Goal: Information Seeking & Learning: Learn about a topic

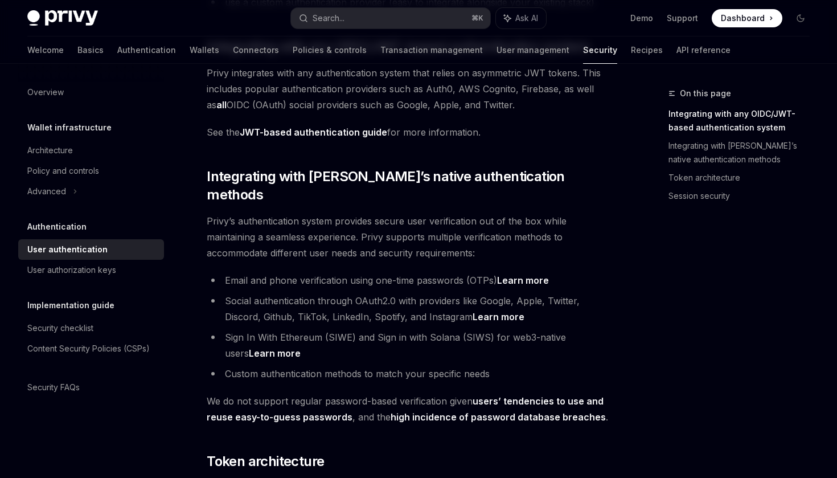
scroll to position [229, 0]
click at [254, 293] on li "Social authentication through OAuth2.0 with providers like Google, Apple, Twitt…" at bounding box center [411, 309] width 409 height 32
click at [322, 272] on li "Email and phone verification using one-time passwords (OTPs) Learn more" at bounding box center [411, 280] width 409 height 16
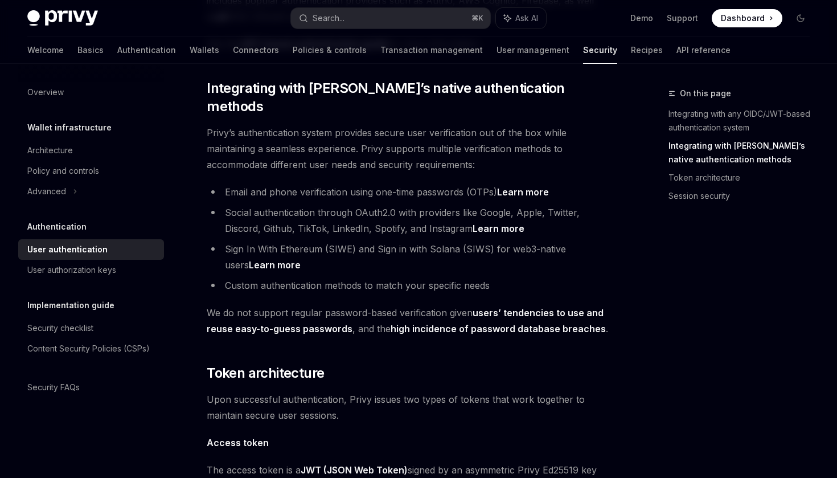
scroll to position [317, 0]
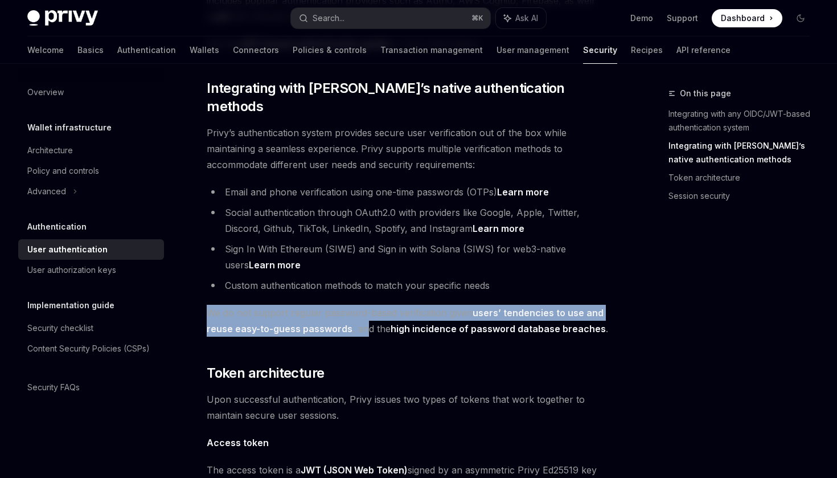
drag, startPoint x: 208, startPoint y: 298, endPoint x: 365, endPoint y: 307, distance: 158.0
click at [365, 307] on span "We do not support regular password-based verification given users’ tendencies t…" at bounding box center [411, 321] width 409 height 32
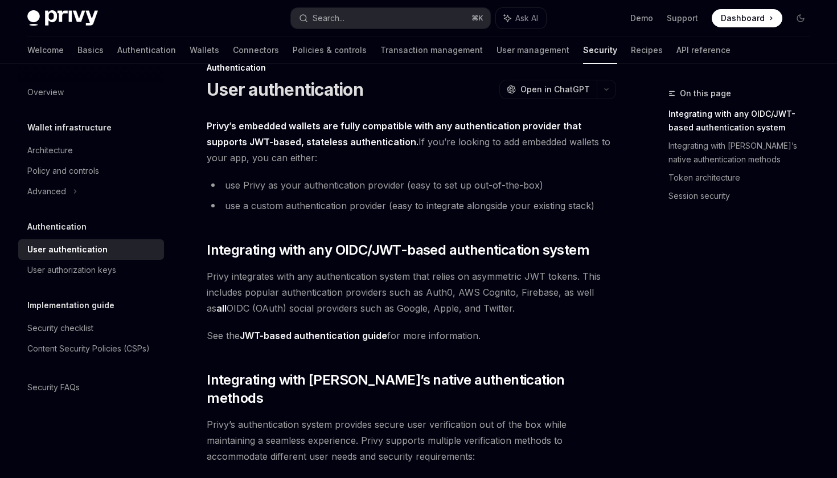
scroll to position [0, 0]
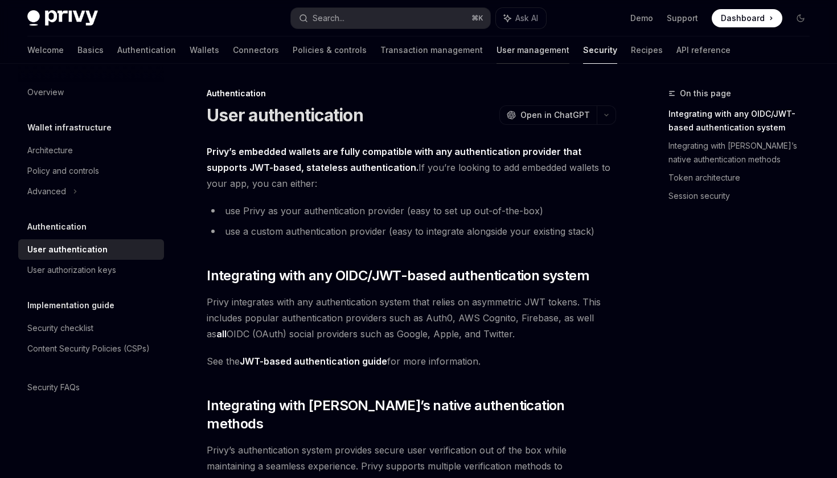
click at [496, 59] on link "User management" at bounding box center [532, 49] width 73 height 27
type textarea "*"
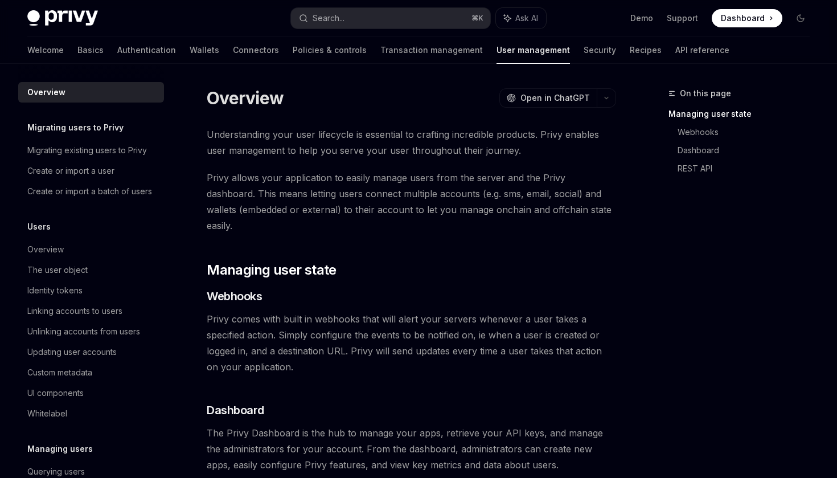
click at [737, 23] on span "Dashboard" at bounding box center [743, 18] width 44 height 11
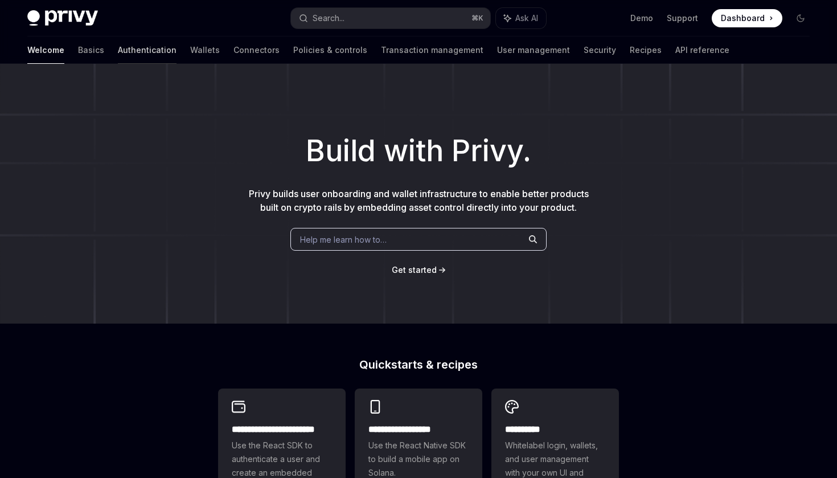
click at [118, 52] on link "Authentication" at bounding box center [147, 49] width 59 height 27
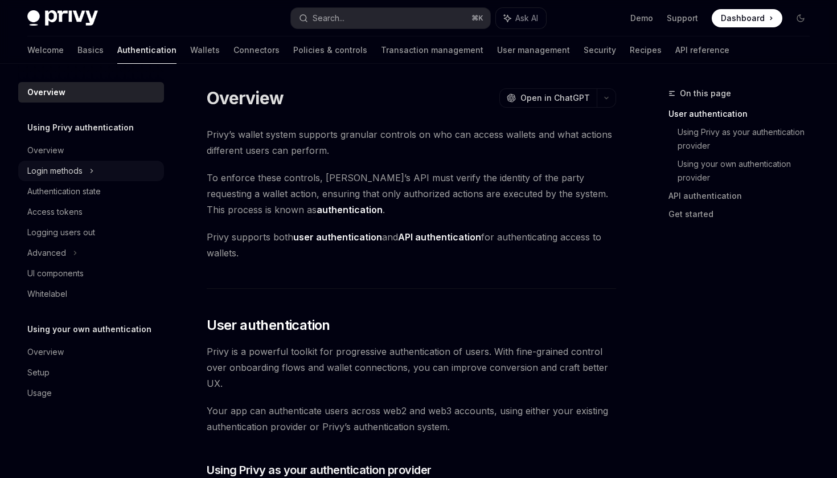
click at [73, 179] on div "Login methods" at bounding box center [91, 171] width 146 height 20
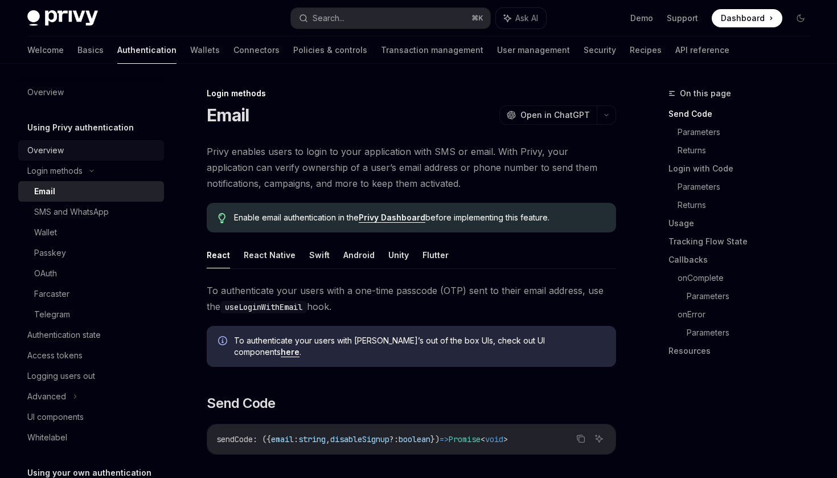
click at [62, 153] on div "Overview" at bounding box center [45, 150] width 36 height 14
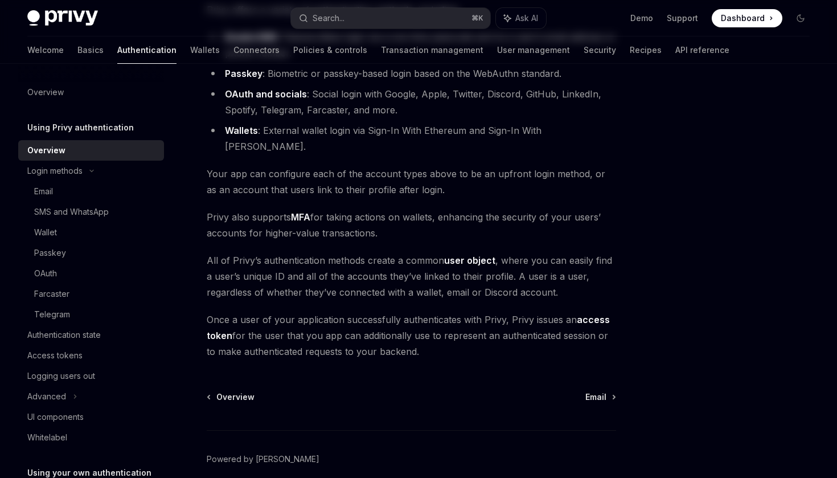
scroll to position [197, 0]
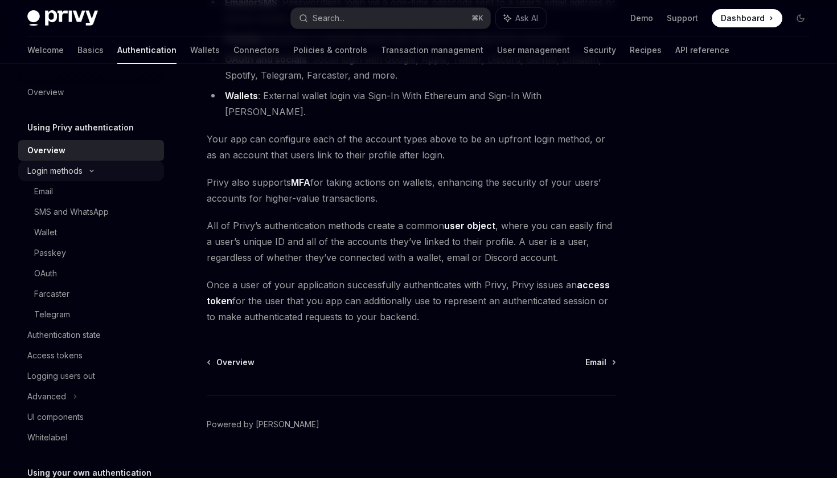
click at [55, 162] on div "Login methods" at bounding box center [91, 171] width 146 height 20
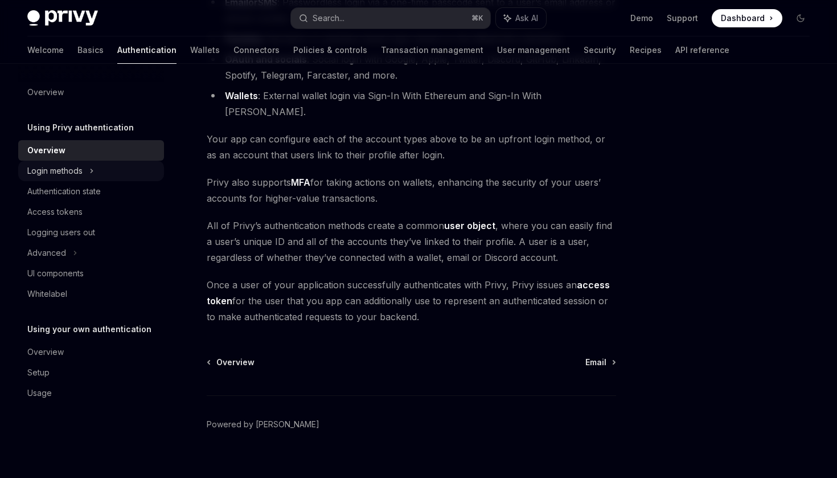
click at [68, 166] on div "Login methods" at bounding box center [54, 171] width 55 height 14
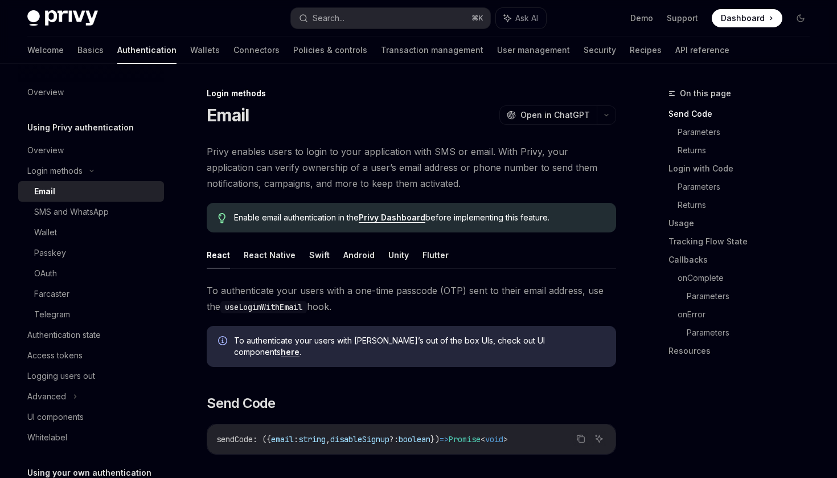
click at [54, 190] on div "Email" at bounding box center [44, 191] width 21 height 14
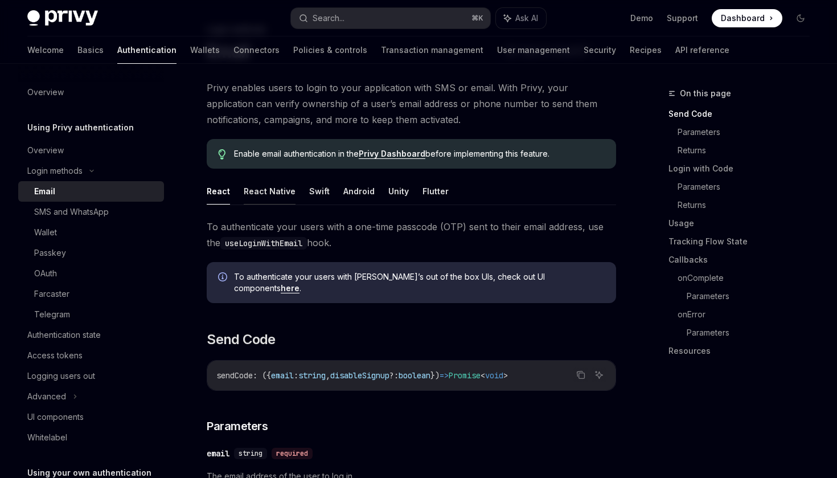
scroll to position [88, 0]
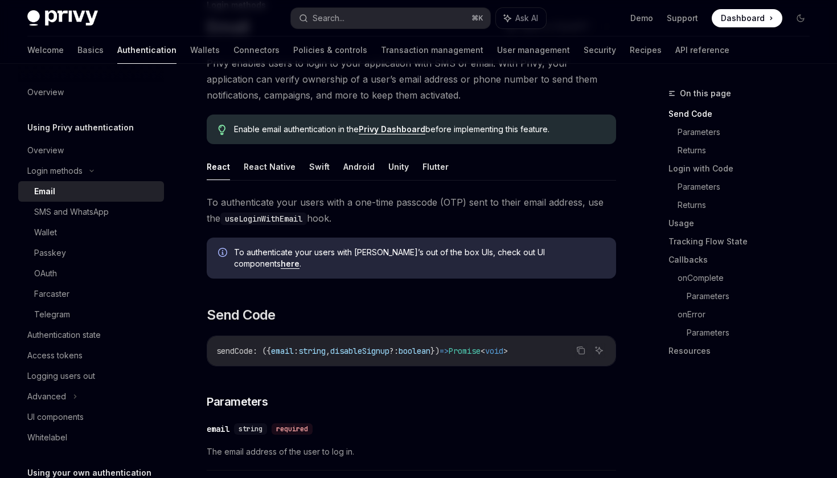
click at [287, 220] on code "useLoginWithEmail" at bounding box center [263, 218] width 87 height 13
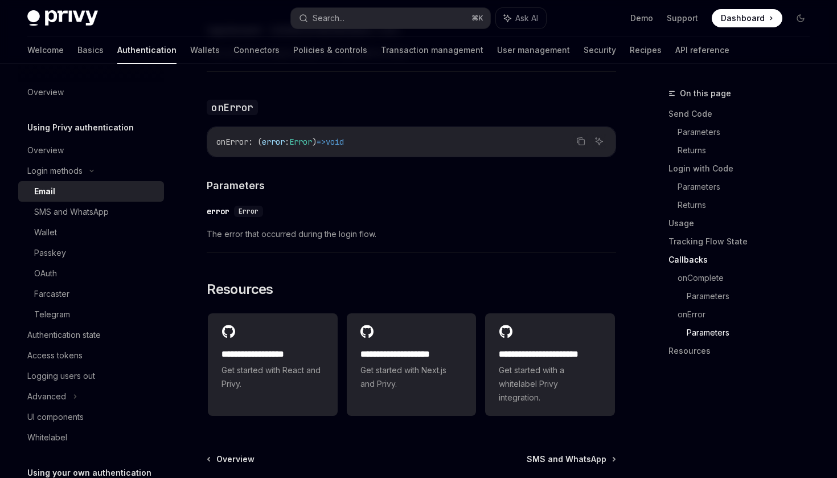
scroll to position [2307, 0]
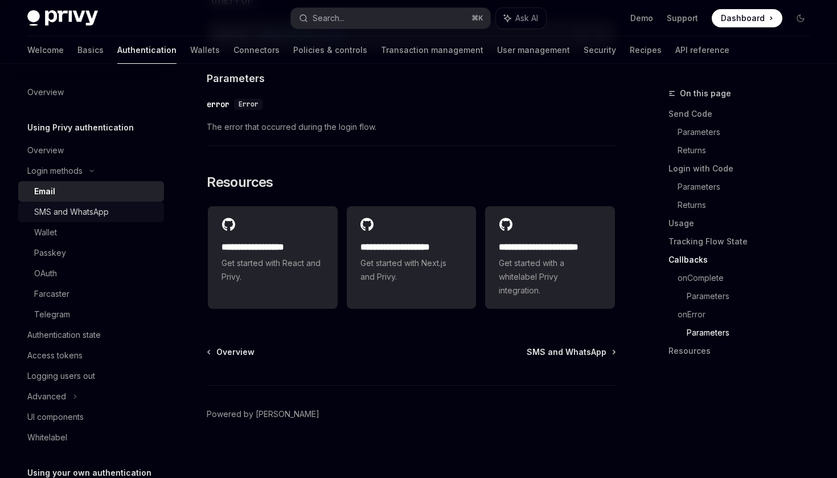
click at [111, 217] on div "SMS and WhatsApp" at bounding box center [95, 212] width 123 height 14
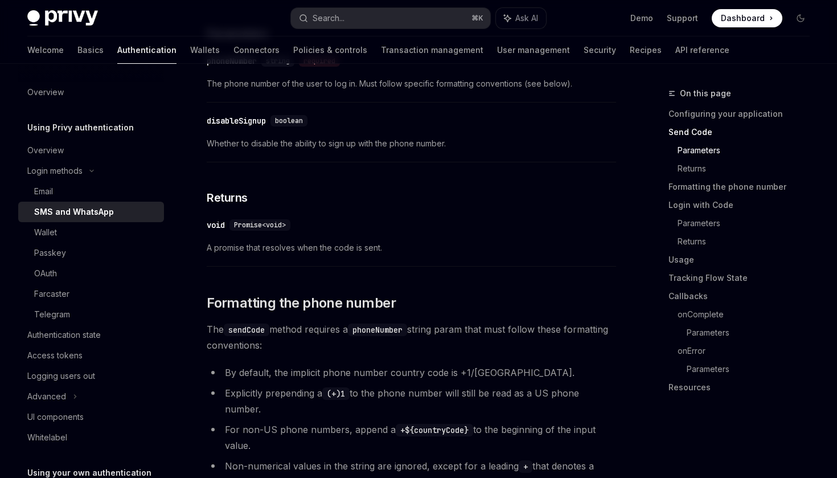
scroll to position [738, 0]
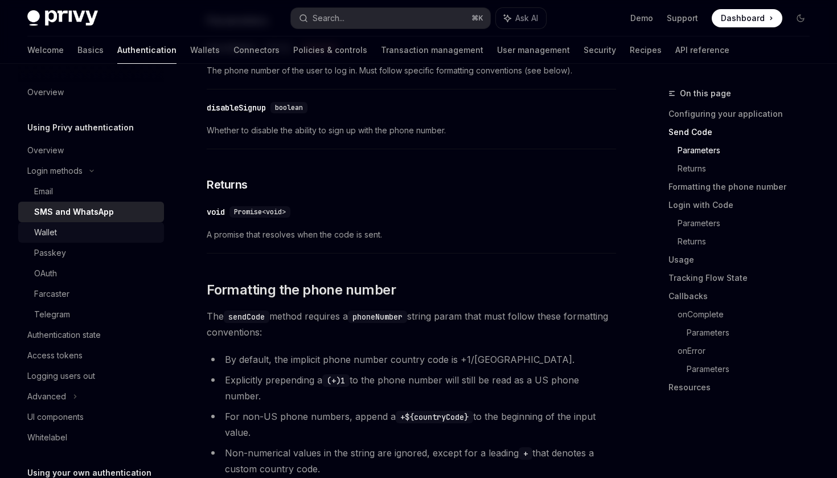
click at [85, 234] on div "Wallet" at bounding box center [95, 232] width 123 height 14
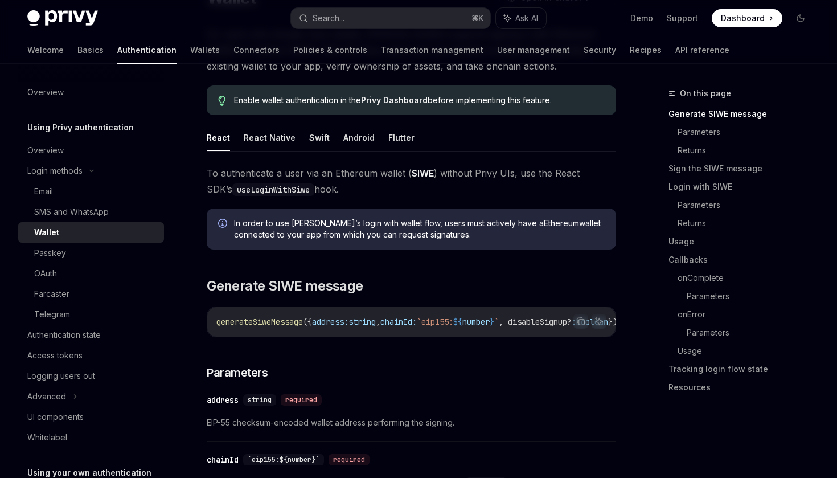
scroll to position [135, 0]
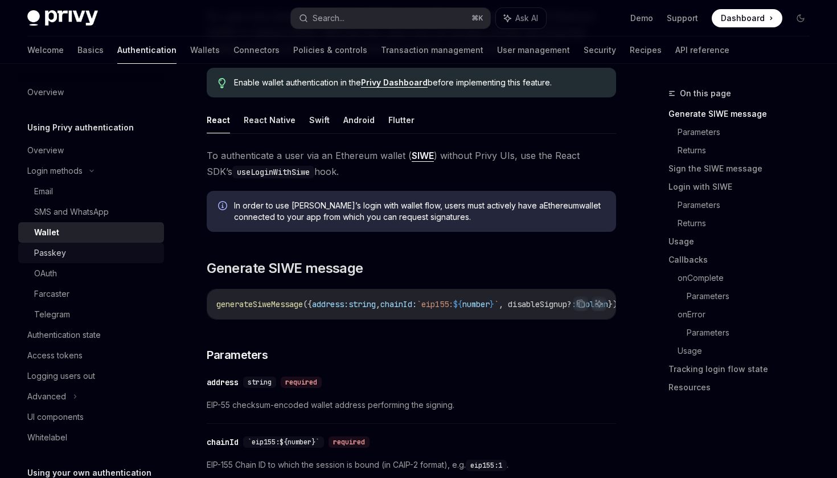
click at [45, 252] on div "Passkey" at bounding box center [50, 253] width 32 height 14
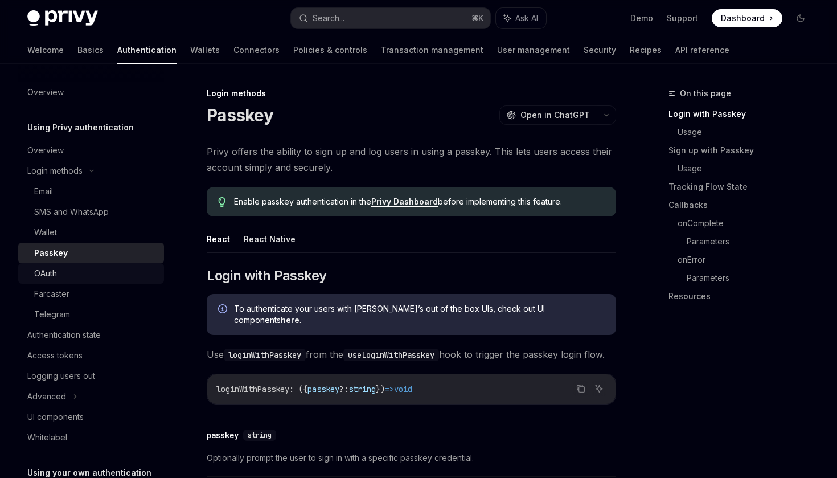
click at [50, 270] on div "OAuth" at bounding box center [45, 273] width 23 height 14
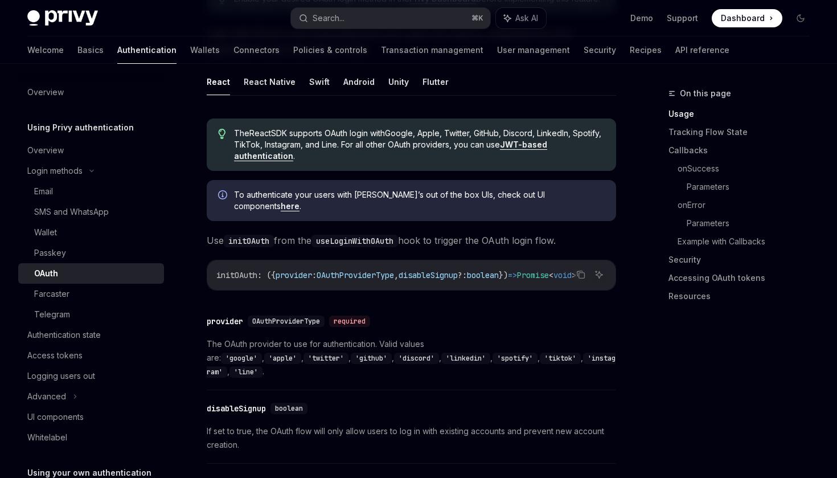
scroll to position [280, 0]
click at [54, 310] on div "Telegram" at bounding box center [52, 314] width 36 height 14
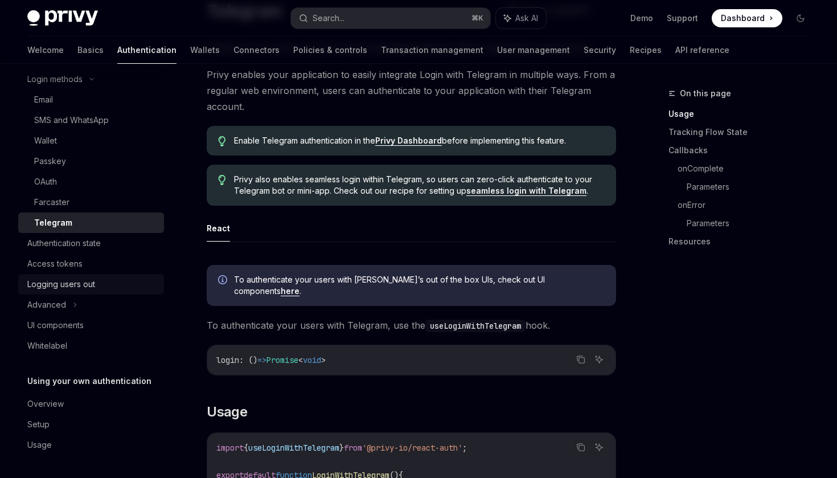
scroll to position [92, 0]
click at [67, 309] on div "Advanced" at bounding box center [91, 304] width 146 height 20
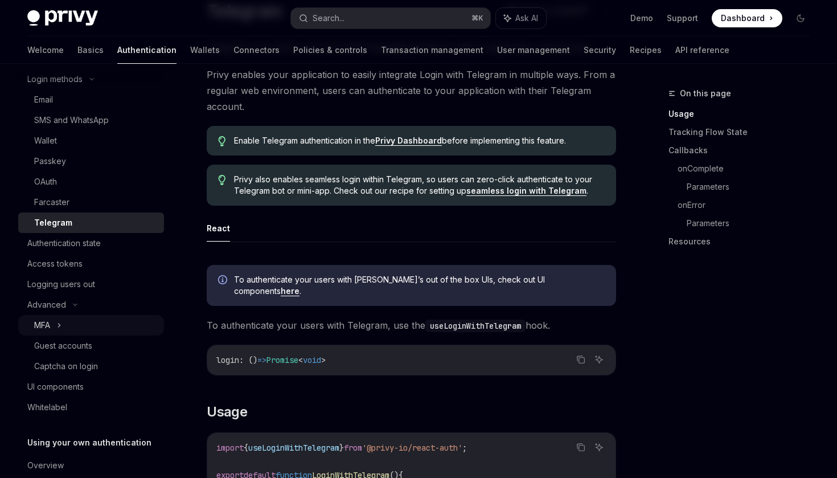
click at [61, 328] on icon at bounding box center [59, 325] width 5 height 14
type textarea "*"
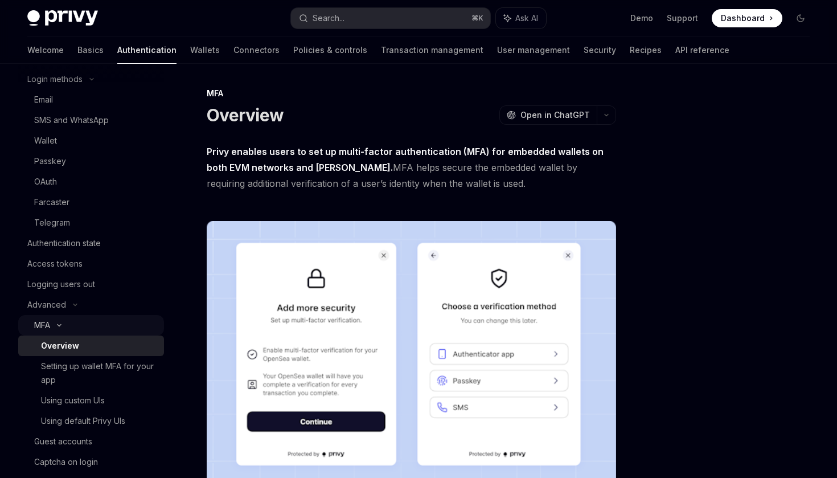
click at [62, 323] on icon at bounding box center [59, 325] width 14 height 5
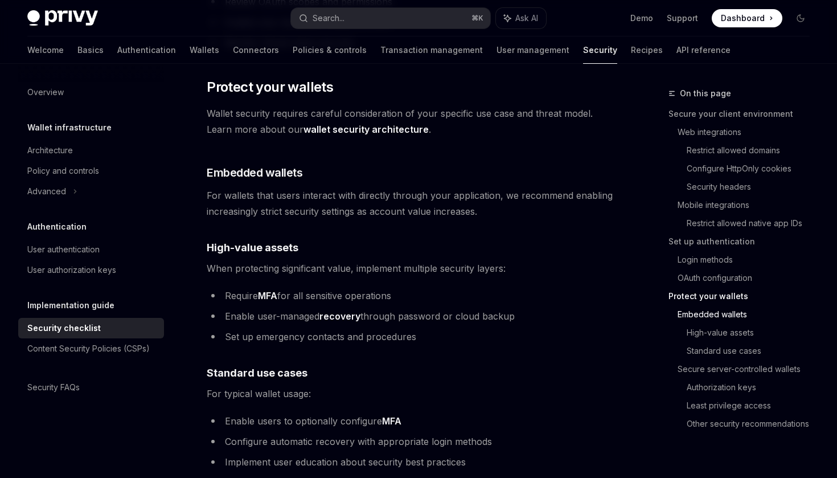
scroll to position [1551, 0]
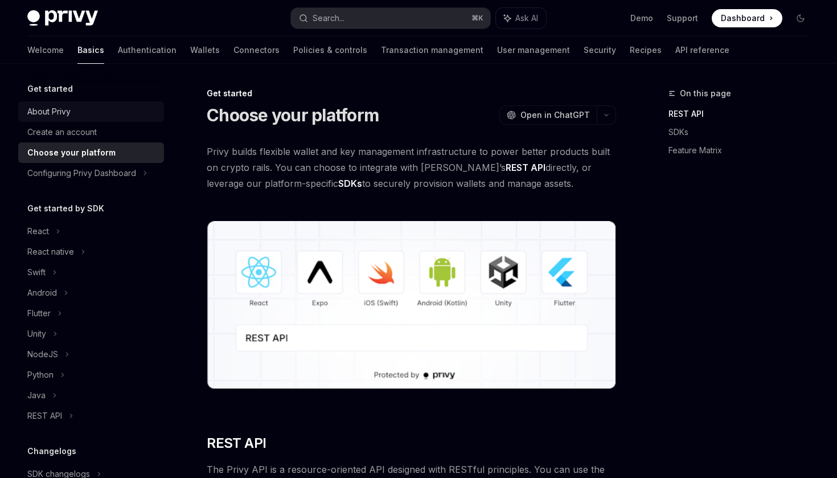
click at [71, 115] on div "About Privy" at bounding box center [48, 112] width 43 height 14
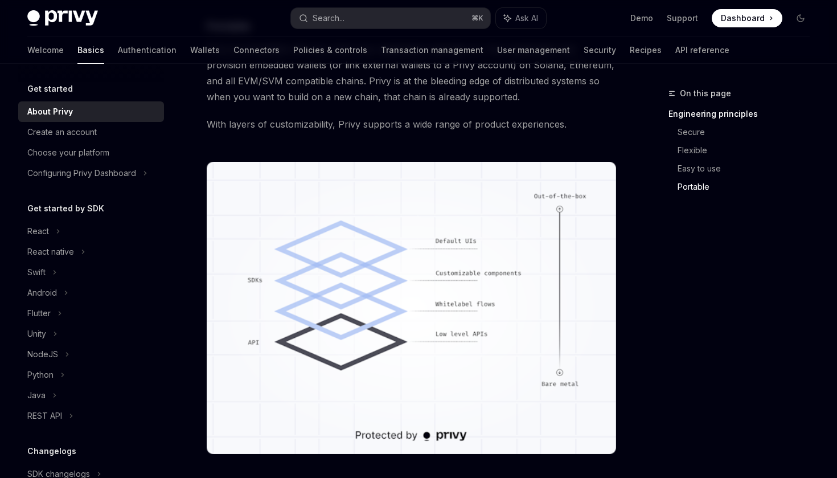
scroll to position [866, 0]
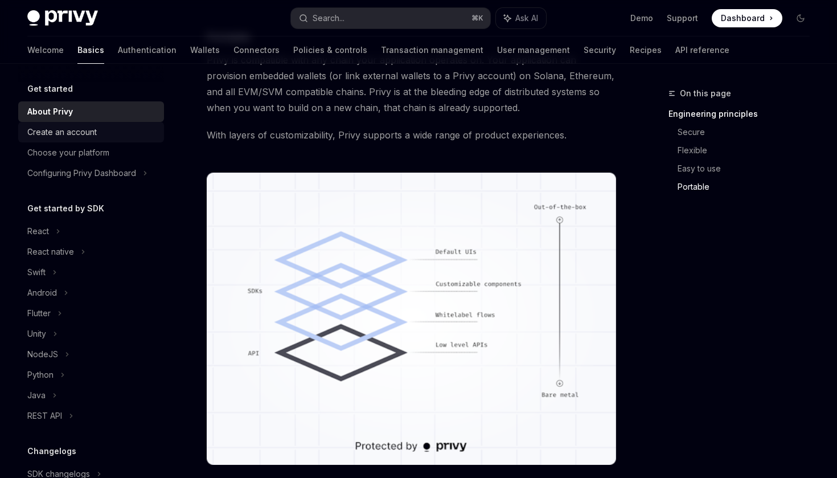
click at [93, 133] on div "Create an account" at bounding box center [61, 132] width 69 height 14
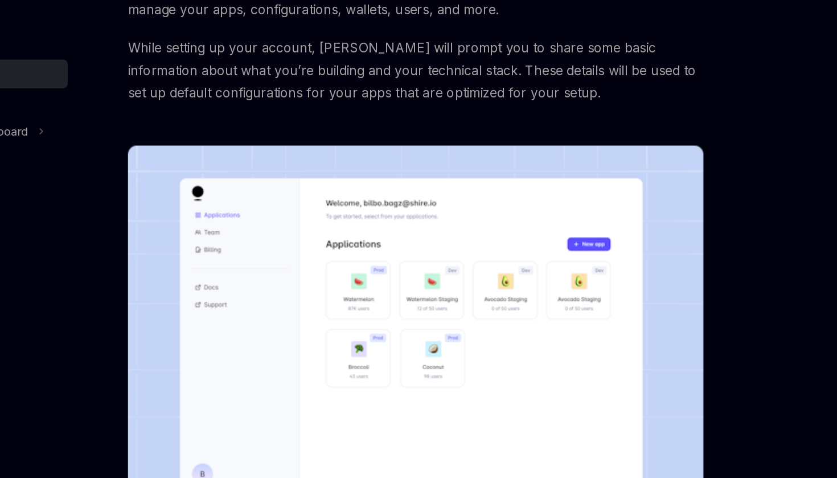
scroll to position [114, 0]
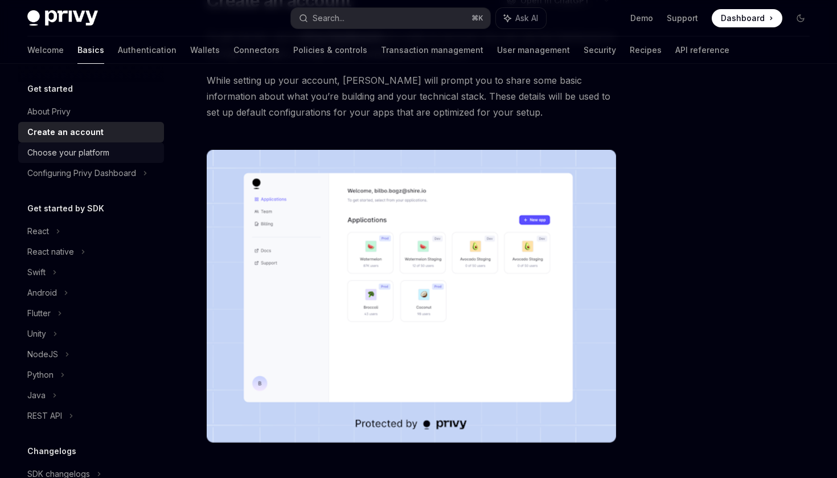
click at [119, 155] on div "Choose your platform" at bounding box center [92, 153] width 130 height 14
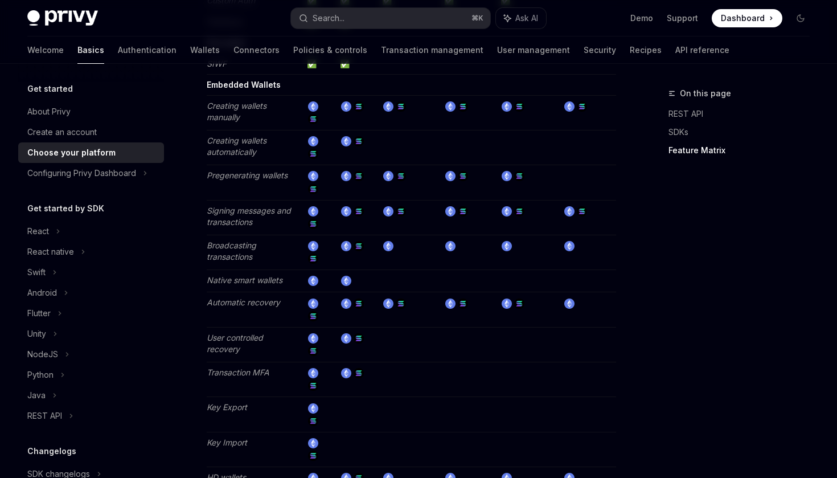
scroll to position [2168, 0]
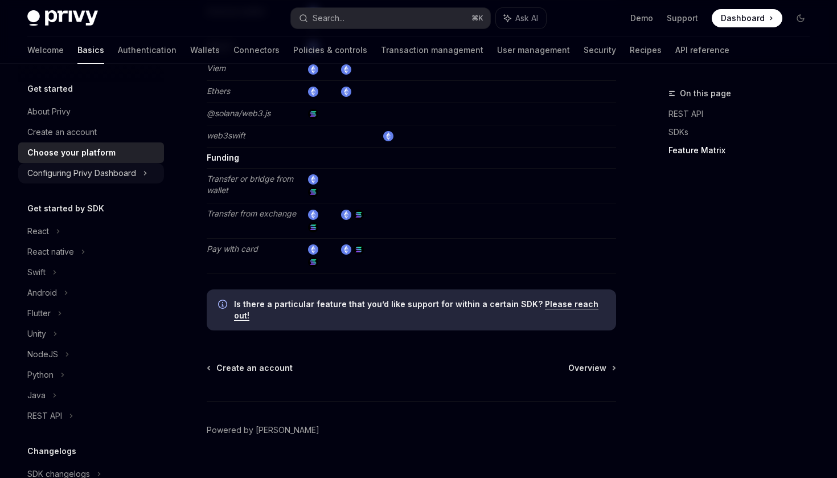
click at [52, 179] on div "Configuring Privy Dashboard" at bounding box center [81, 173] width 109 height 14
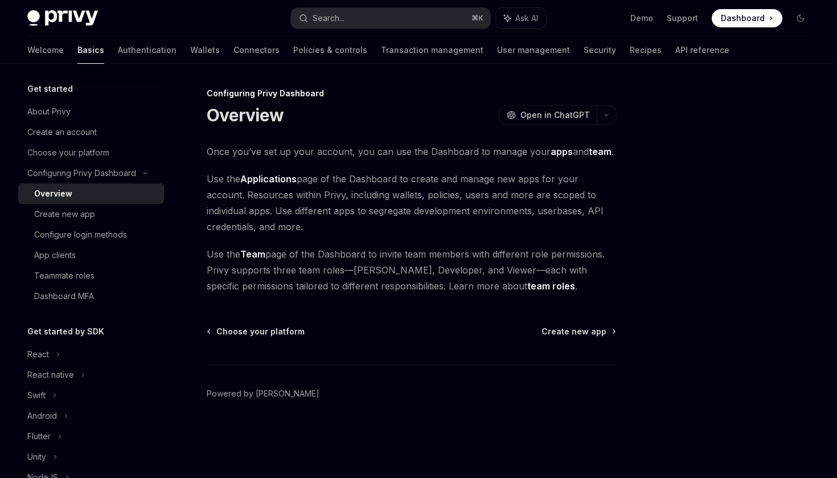
click at [61, 200] on div "Overview" at bounding box center [53, 194] width 38 height 14
click at [64, 223] on link "Create new app" at bounding box center [91, 214] width 146 height 20
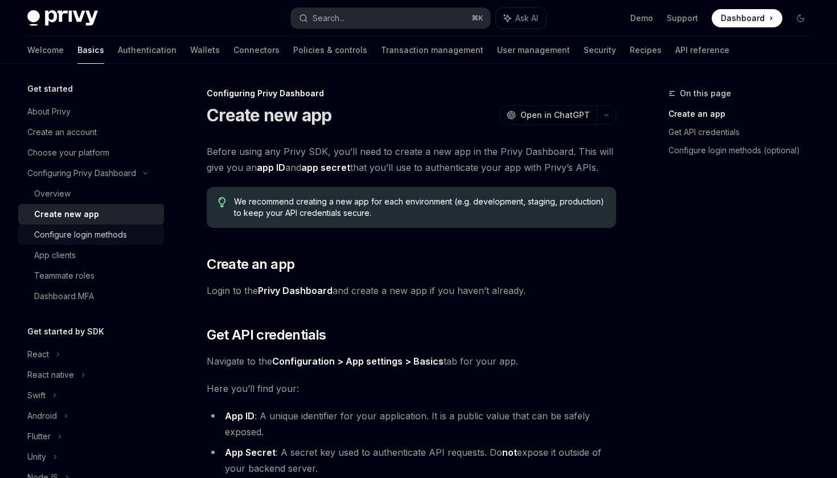
click at [67, 241] on div "Configure login methods" at bounding box center [80, 235] width 93 height 14
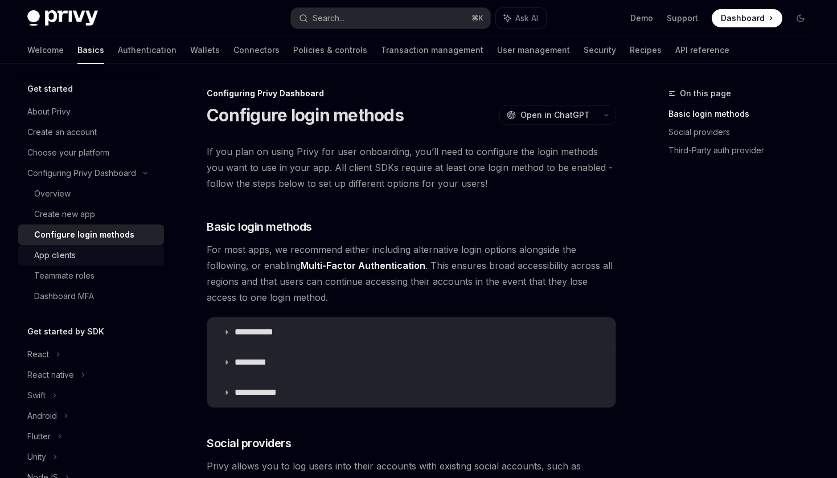
click at [67, 255] on div "App clients" at bounding box center [55, 255] width 42 height 14
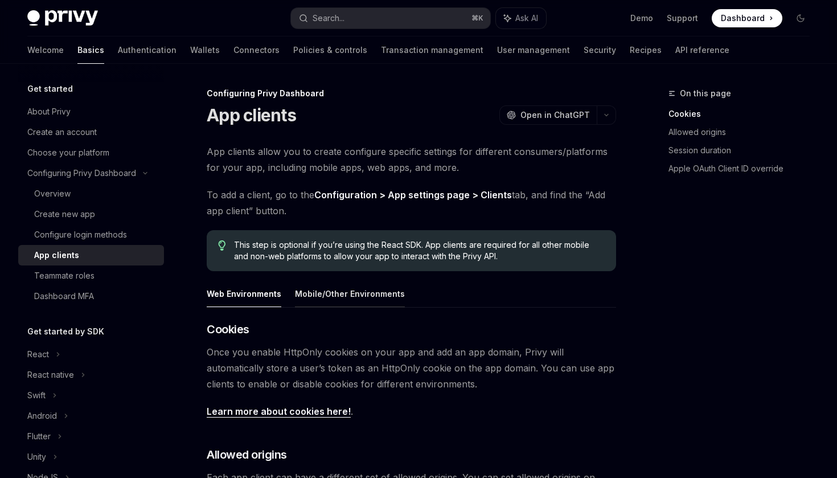
click at [333, 290] on button "Mobile/Other Environments" at bounding box center [350, 293] width 110 height 27
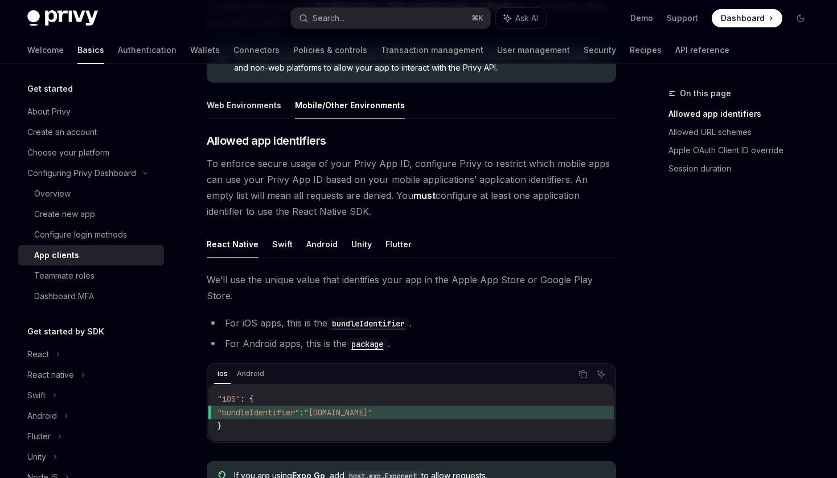
scroll to position [183, 0]
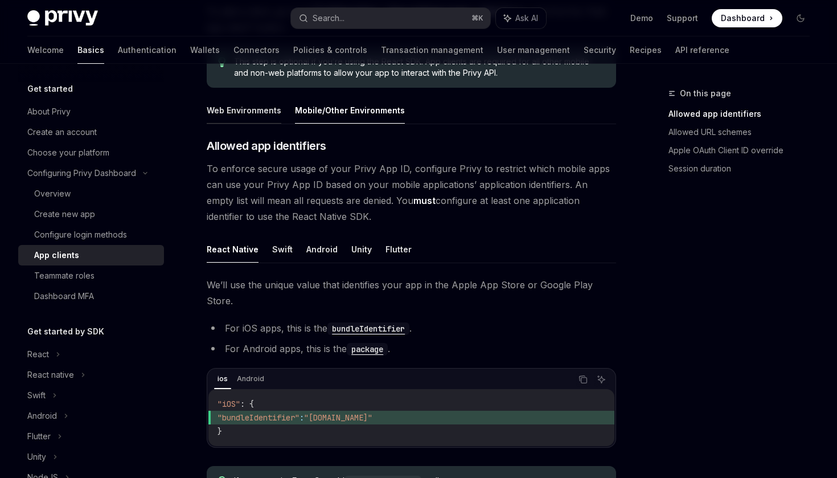
click at [234, 115] on button "Web Environments" at bounding box center [244, 110] width 75 height 27
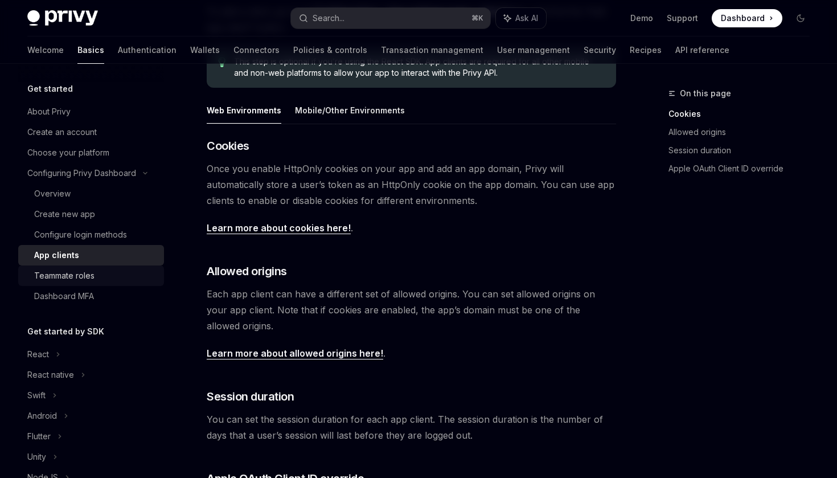
click at [72, 279] on div "Teammate roles" at bounding box center [64, 276] width 60 height 14
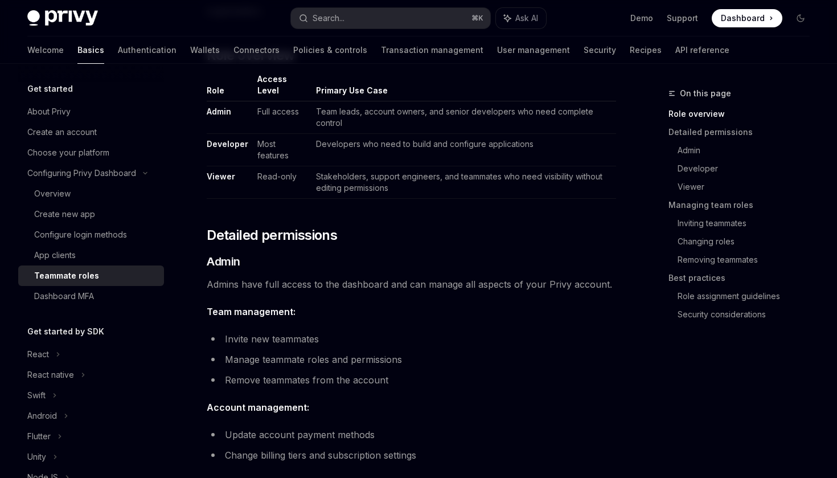
scroll to position [268, 0]
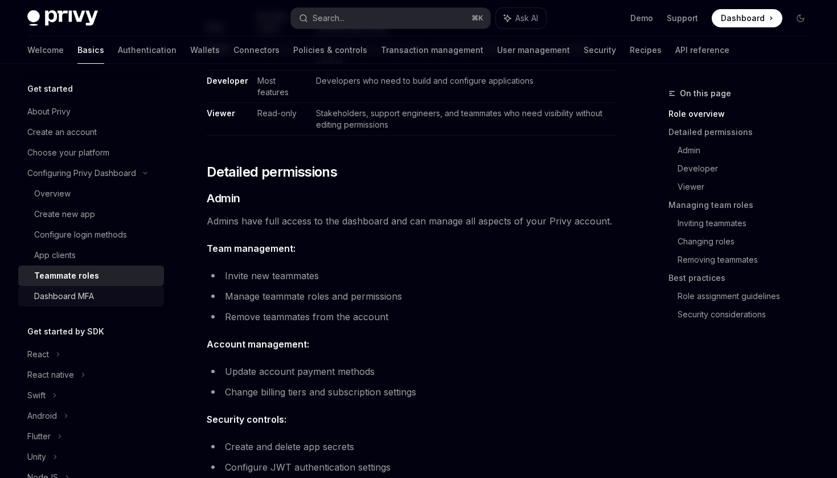
click at [108, 302] on div "Dashboard MFA" at bounding box center [95, 296] width 123 height 14
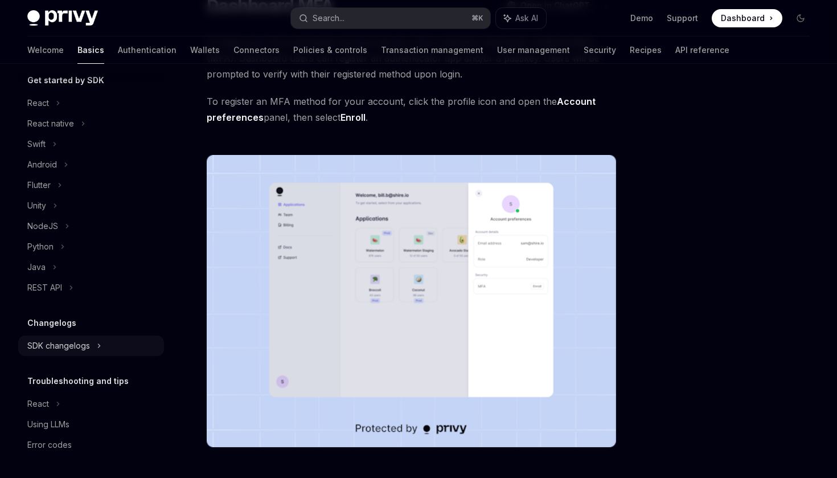
scroll to position [124, 0]
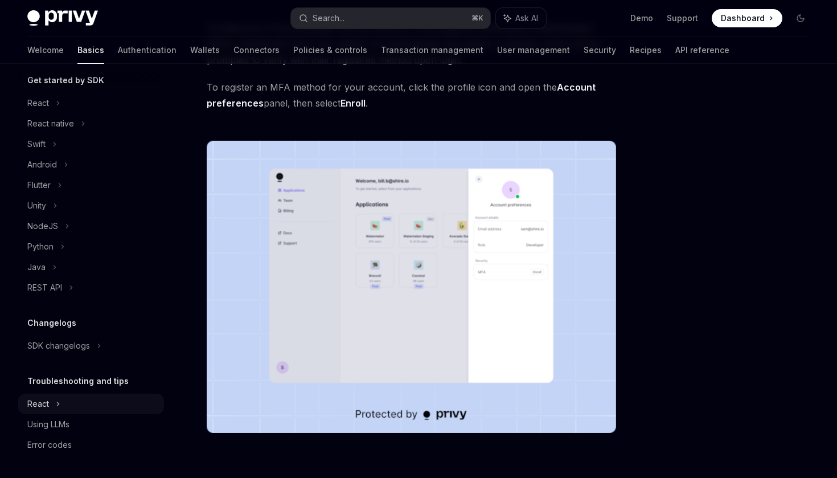
click at [100, 408] on div "React" at bounding box center [91, 403] width 146 height 20
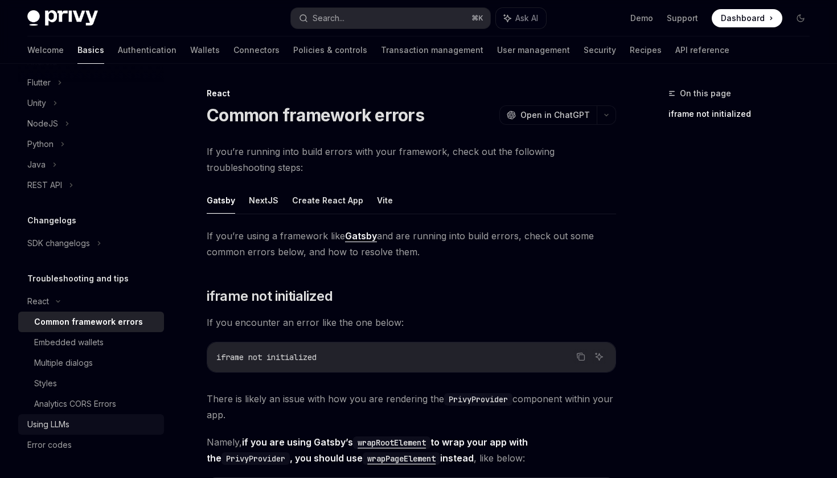
click at [77, 417] on link "Using LLMs" at bounding box center [91, 424] width 146 height 20
type textarea "*"
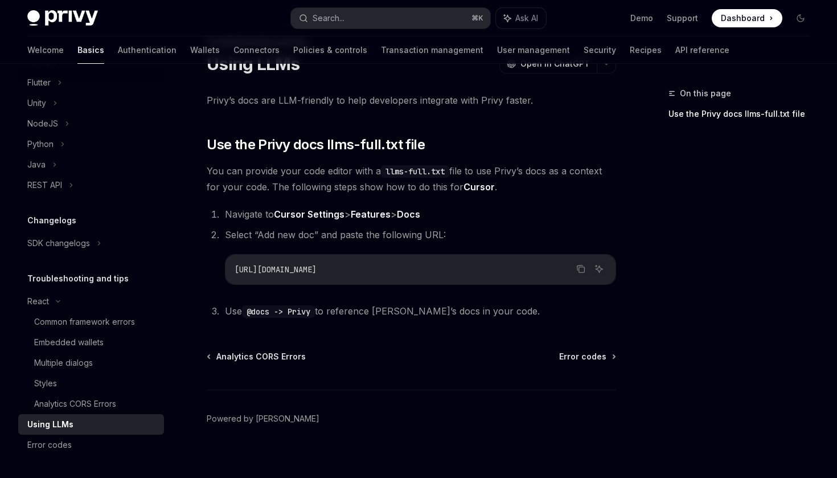
scroll to position [61, 0]
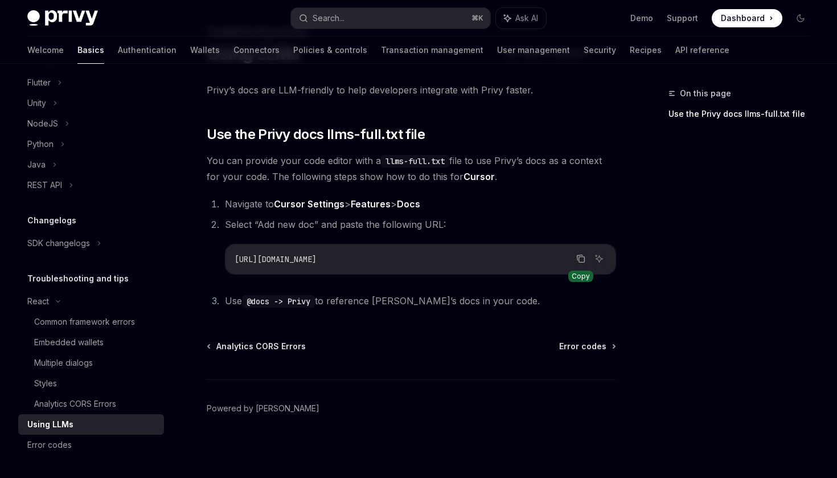
click at [578, 264] on button "Copy the contents from the code block" at bounding box center [580, 258] width 15 height 15
